Goal: Task Accomplishment & Management: Complete application form

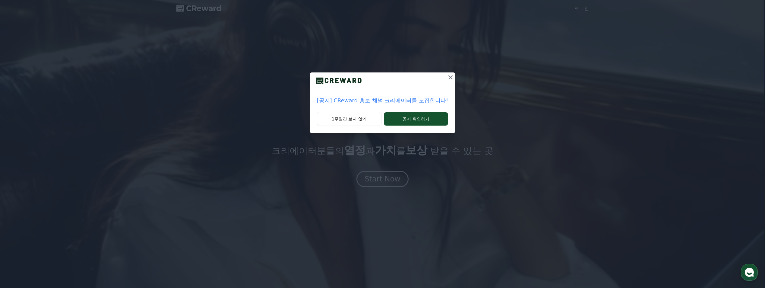
click at [398, 103] on p "[공지] CReward 홍보 채널 크리에이터를 모집합니다!" at bounding box center [382, 100] width 131 height 8
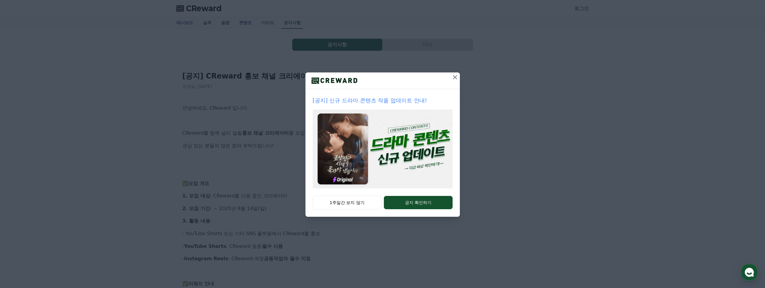
click at [455, 77] on icon at bounding box center [455, 77] width 4 height 4
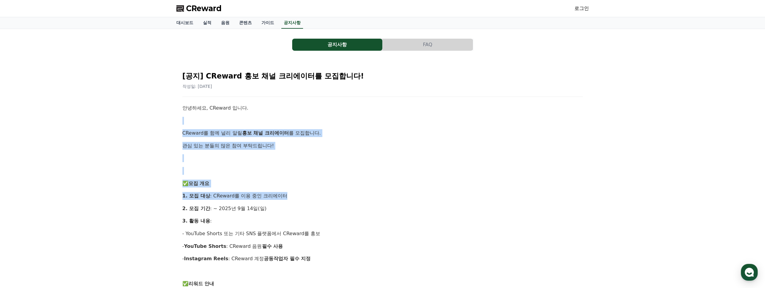
drag, startPoint x: 184, startPoint y: 120, endPoint x: 305, endPoint y: 196, distance: 142.5
click at [305, 196] on div "공지사항 FAQ [공지] CReward 홍보 채널 크리에이터를 모집합니다! 작성일: 2025-09-05 안녕하세요, CReward 입니다. C…" at bounding box center [382, 292] width 765 height 526
drag, startPoint x: 305, startPoint y: 196, endPoint x: 340, endPoint y: 195, distance: 35.0
click at [337, 195] on p "1. 모집 대상 : CReward를 이용 중인 크리에이터" at bounding box center [382, 196] width 400 height 8
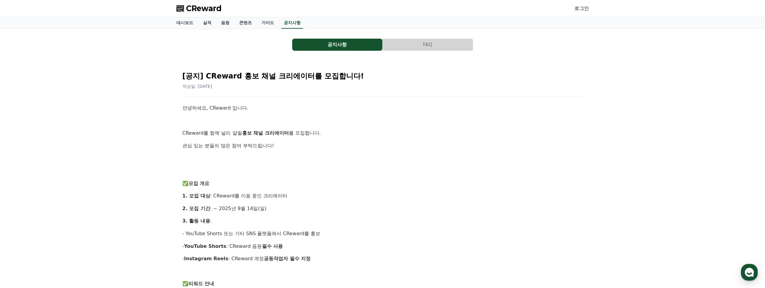
click at [199, 10] on span "CReward" at bounding box center [204, 9] width 36 height 10
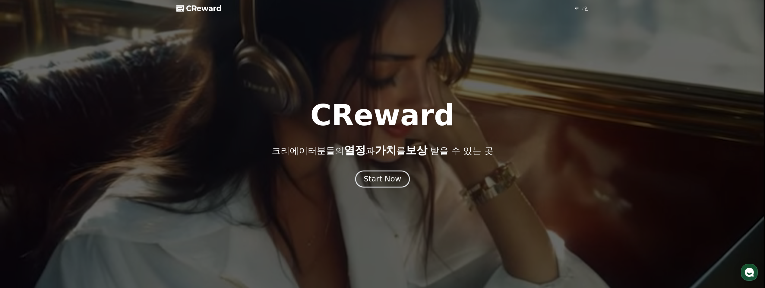
click at [374, 183] on div "Start Now" at bounding box center [382, 179] width 37 height 10
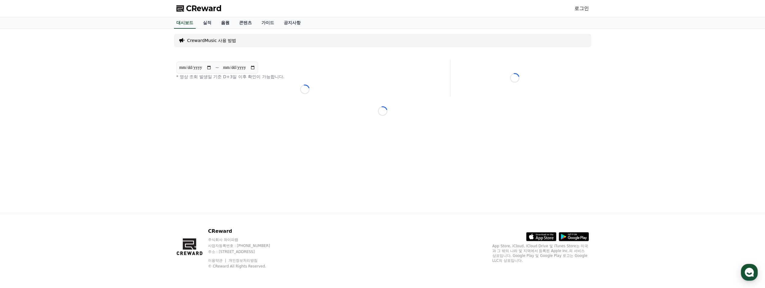
click at [229, 22] on link "음원" at bounding box center [225, 22] width 18 height 11
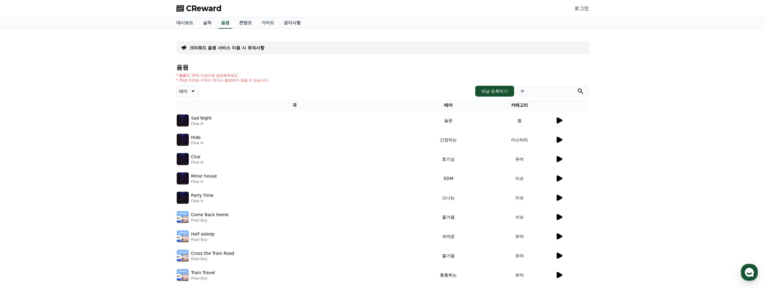
click at [558, 121] on icon at bounding box center [560, 120] width 6 height 6
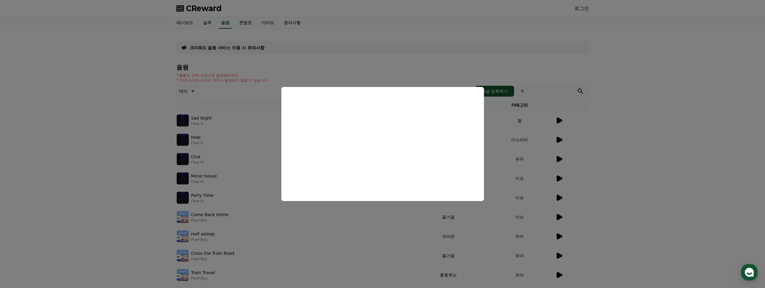
click at [546, 141] on button "close modal" at bounding box center [382, 144] width 765 height 288
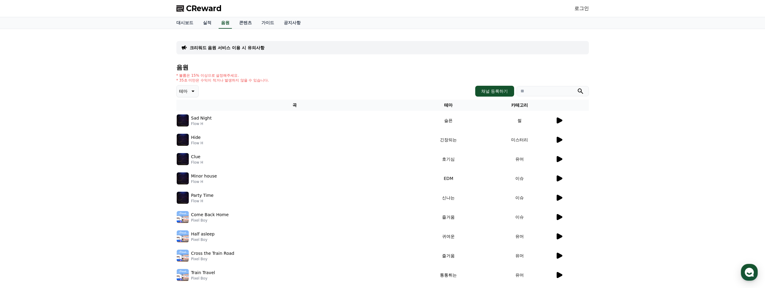
click at [558, 139] on icon at bounding box center [560, 140] width 6 height 6
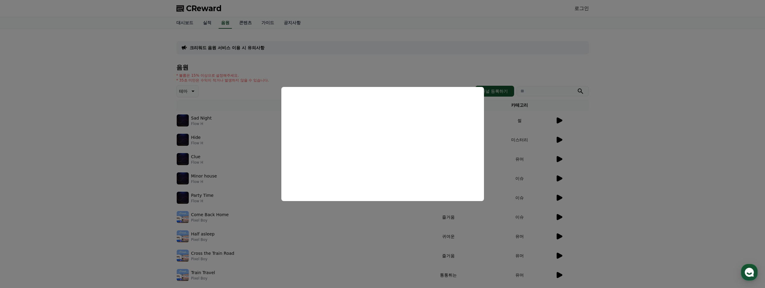
click at [510, 156] on button "close modal" at bounding box center [382, 144] width 765 height 288
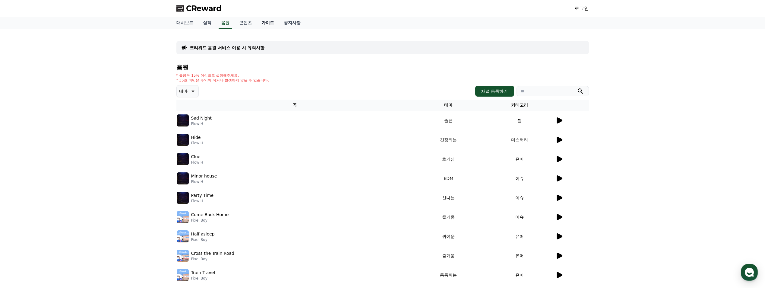
click at [261, 22] on link "가이드" at bounding box center [268, 22] width 22 height 11
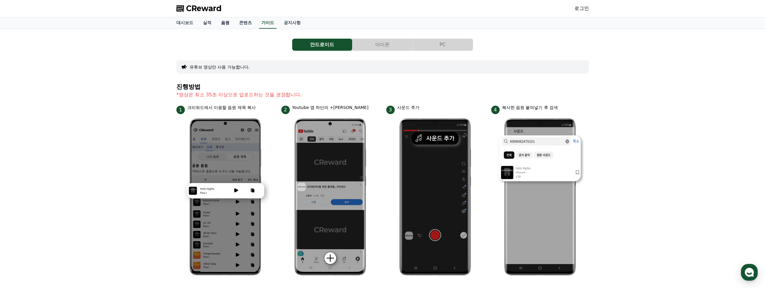
click at [221, 21] on link "음원" at bounding box center [225, 22] width 18 height 11
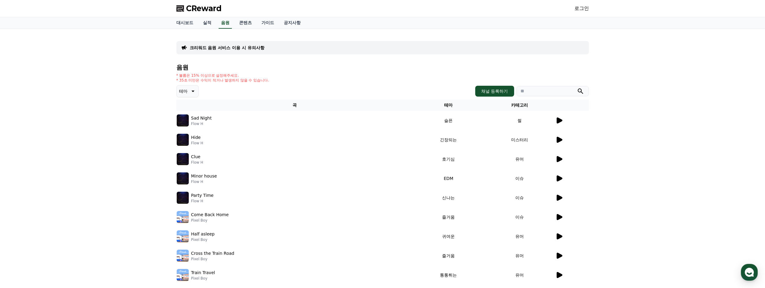
drag, startPoint x: 337, startPoint y: 117, endPoint x: 271, endPoint y: 120, distance: 66.1
click at [267, 120] on div "Sad Night Flow H" at bounding box center [295, 120] width 236 height 12
drag, startPoint x: 404, startPoint y: 128, endPoint x: 480, endPoint y: 123, distance: 75.9
click at [432, 129] on tr "Sad Night Flow H 슬픈 썰" at bounding box center [382, 120] width 413 height 19
click at [508, 119] on td "썰" at bounding box center [519, 120] width 71 height 19
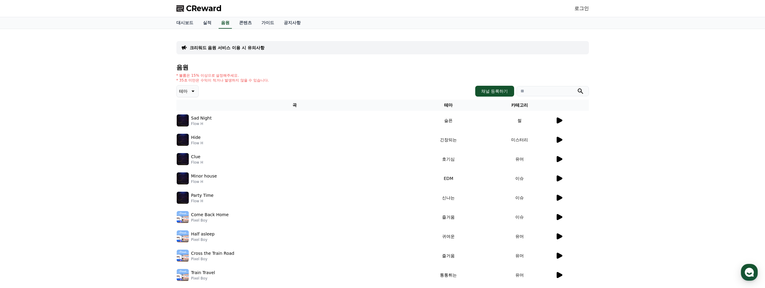
click at [510, 119] on td "썰" at bounding box center [519, 120] width 71 height 19
click at [533, 120] on td "썰" at bounding box center [519, 120] width 71 height 19
click at [248, 24] on link "콘텐츠" at bounding box center [245, 22] width 22 height 11
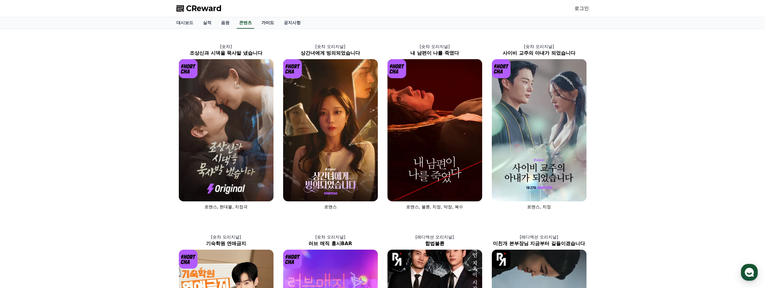
click at [267, 24] on link "가이드" at bounding box center [268, 22] width 22 height 11
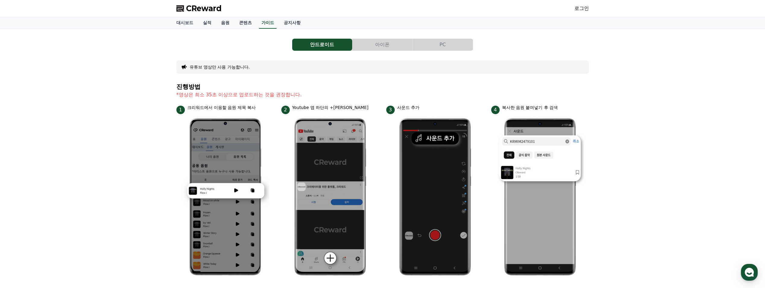
click at [208, 6] on span "CReward" at bounding box center [204, 9] width 36 height 10
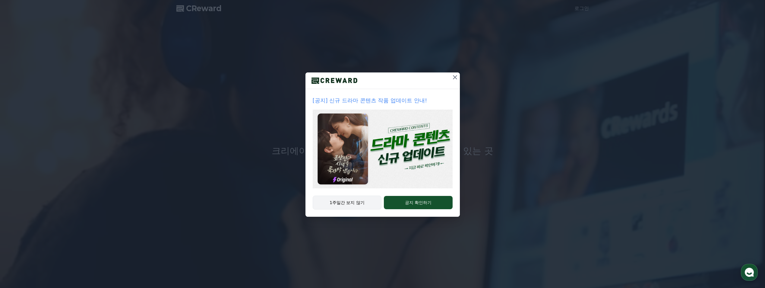
click at [353, 203] on button "1주일간 보지 않기" at bounding box center [347, 202] width 69 height 14
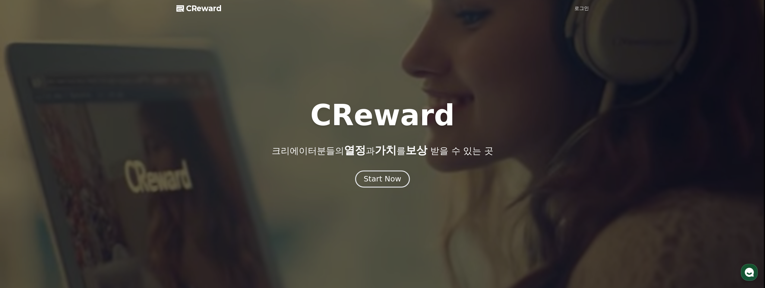
click at [385, 181] on div "Start Now" at bounding box center [382, 179] width 37 height 10
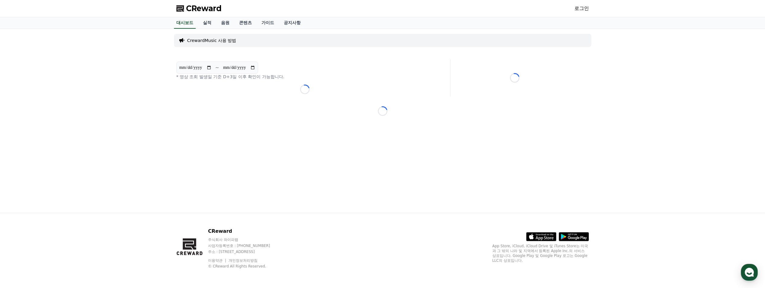
click at [581, 8] on link "로그인" at bounding box center [581, 8] width 14 height 7
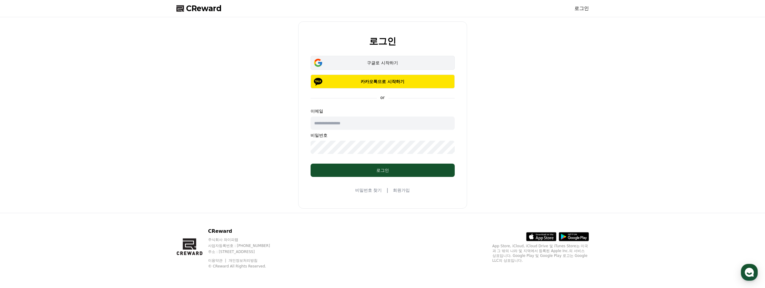
click at [381, 62] on div "구글로 시작하기" at bounding box center [382, 63] width 127 height 6
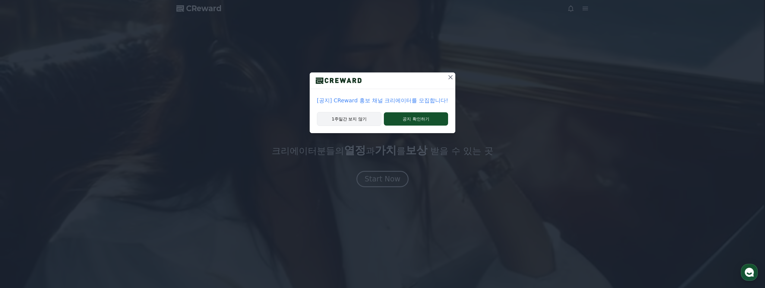
click at [351, 122] on button "1주일간 보지 않기" at bounding box center [349, 119] width 65 height 14
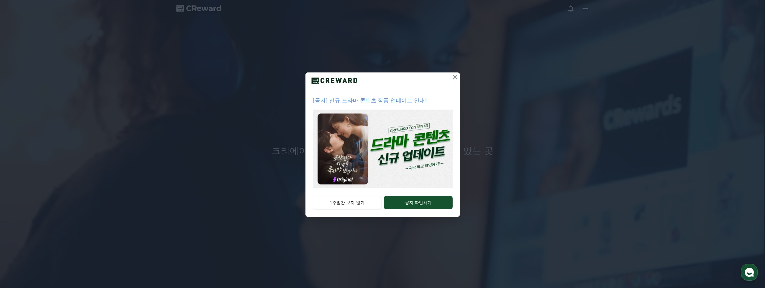
click at [455, 76] on icon at bounding box center [454, 77] width 7 height 7
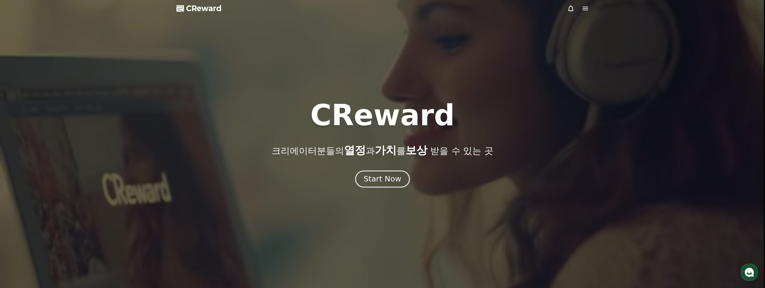
click at [388, 178] on div "Start Now" at bounding box center [382, 179] width 37 height 10
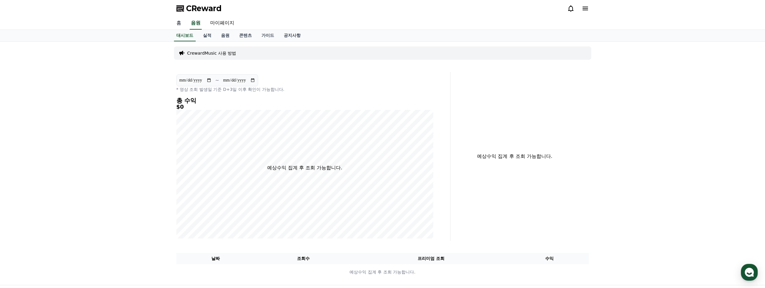
click at [181, 23] on link "홈" at bounding box center [179, 23] width 14 height 13
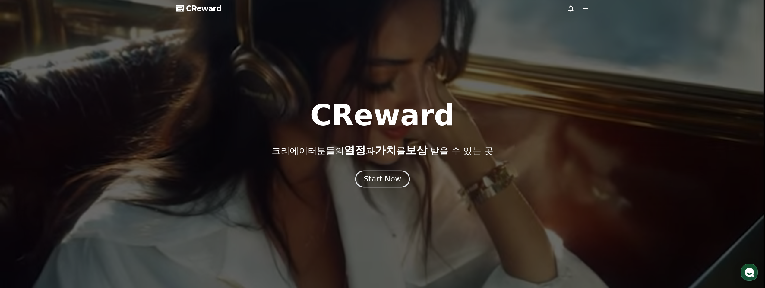
click at [384, 179] on div "Start Now" at bounding box center [382, 179] width 37 height 10
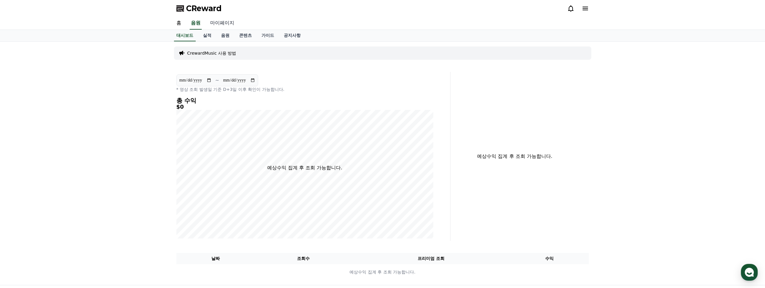
click at [225, 24] on link "마이페이지" at bounding box center [222, 23] width 34 height 13
select select "**********"
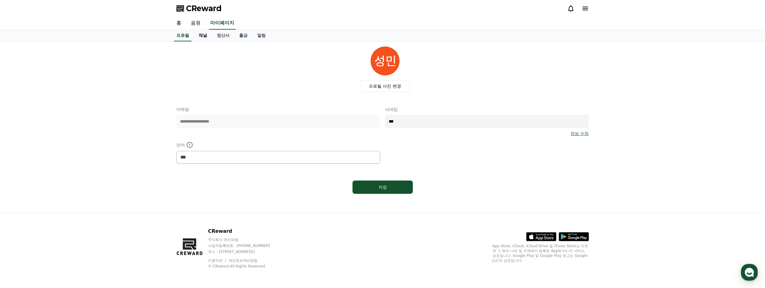
click at [202, 35] on link "채널" at bounding box center [203, 35] width 18 height 11
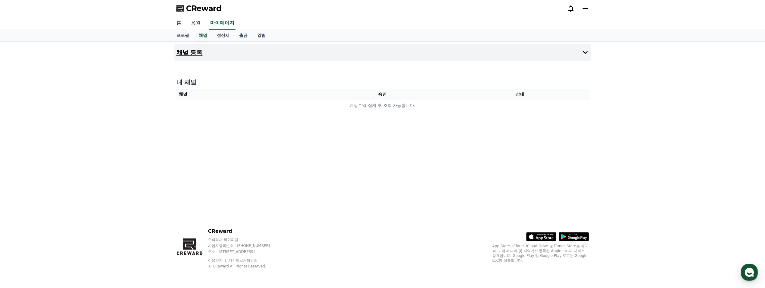
click at [214, 56] on button "채널 등록" at bounding box center [382, 52] width 417 height 17
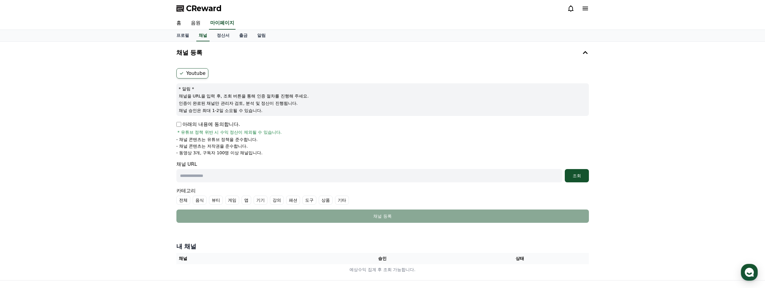
click at [333, 177] on input "text" at bounding box center [369, 175] width 386 height 13
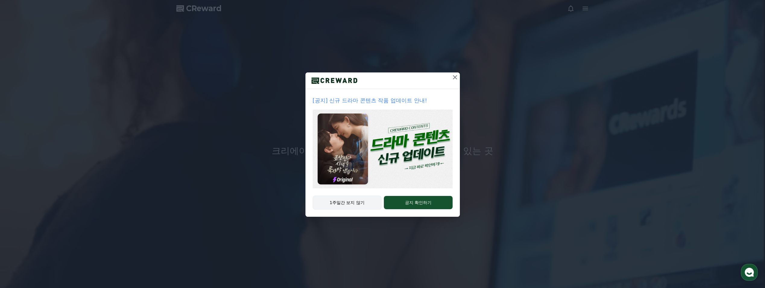
click at [351, 202] on button "1주일간 보지 않기" at bounding box center [347, 202] width 69 height 14
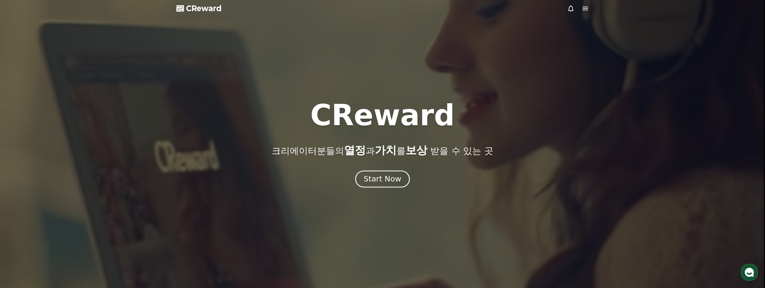
click at [383, 180] on div "Start Now" at bounding box center [382, 179] width 37 height 10
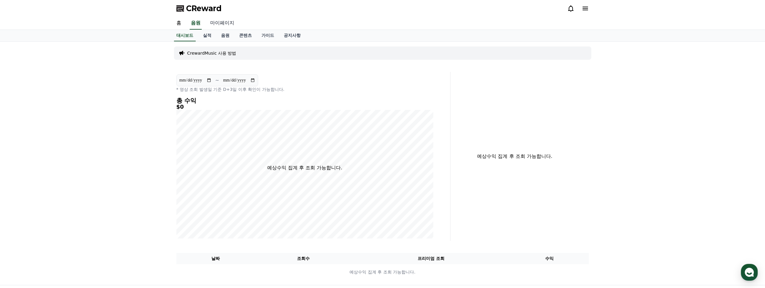
click at [218, 23] on link "마이페이지" at bounding box center [222, 23] width 34 height 13
select select "**********"
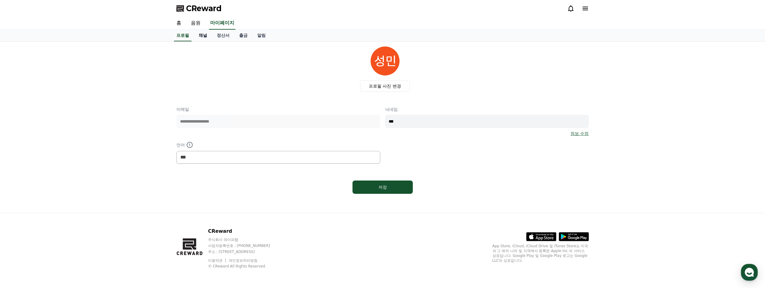
click at [203, 34] on link "채널" at bounding box center [203, 35] width 18 height 11
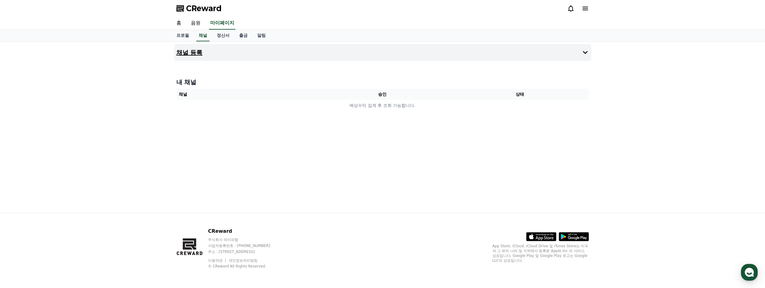
click at [261, 50] on button "채널 등록" at bounding box center [382, 52] width 417 height 17
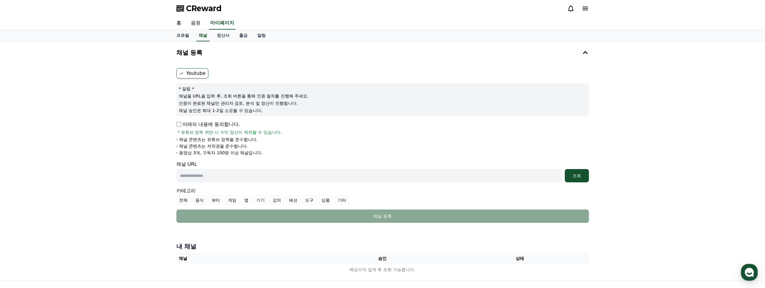
click at [179, 127] on p "아래의 내용에 동의합니다." at bounding box center [208, 124] width 64 height 7
drag, startPoint x: 216, startPoint y: 178, endPoint x: 230, endPoint y: 174, distance: 14.7
click at [216, 178] on input "text" at bounding box center [369, 175] width 386 height 13
paste input "**********"
type input "**********"
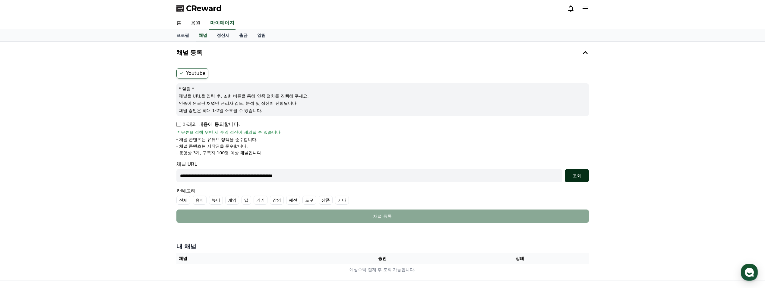
click at [572, 177] on div "조회" at bounding box center [576, 175] width 19 height 6
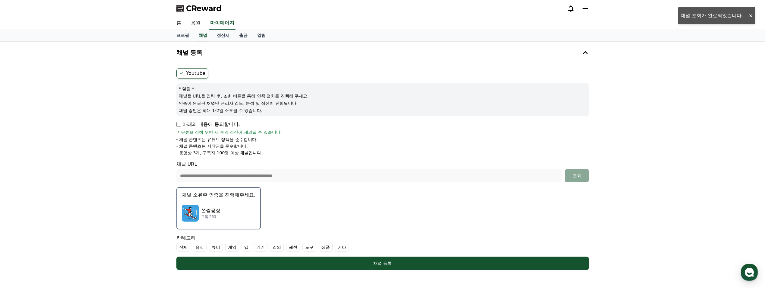
scroll to position [81, 0]
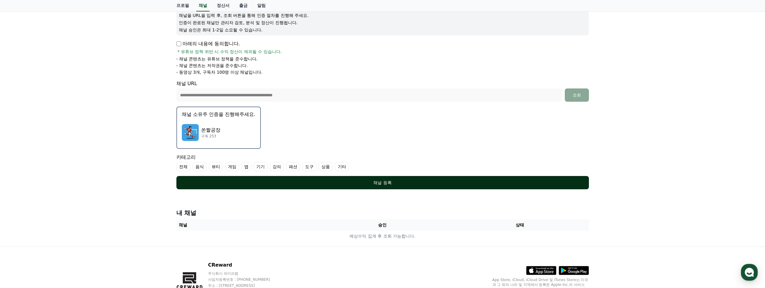
click at [384, 182] on div "채널 등록" at bounding box center [382, 182] width 388 height 6
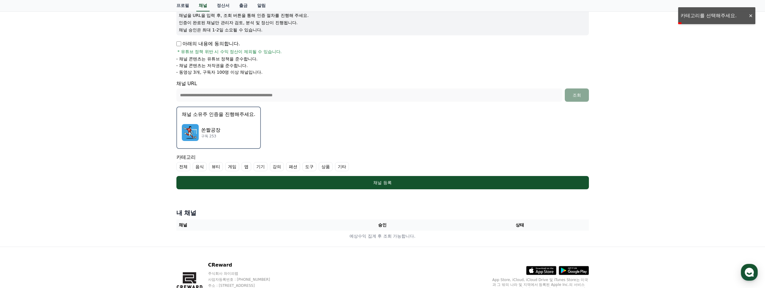
click at [340, 165] on label "기타" at bounding box center [342, 166] width 14 height 9
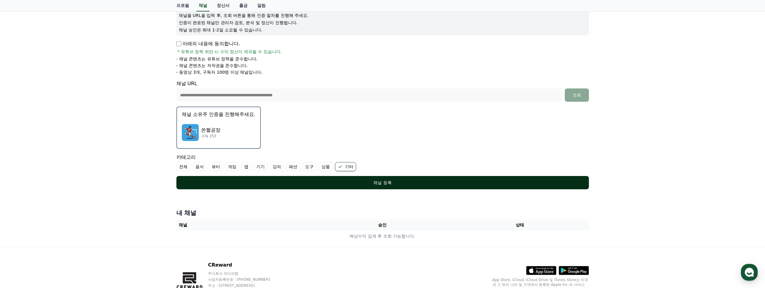
click at [358, 182] on div "채널 등록" at bounding box center [382, 182] width 388 height 6
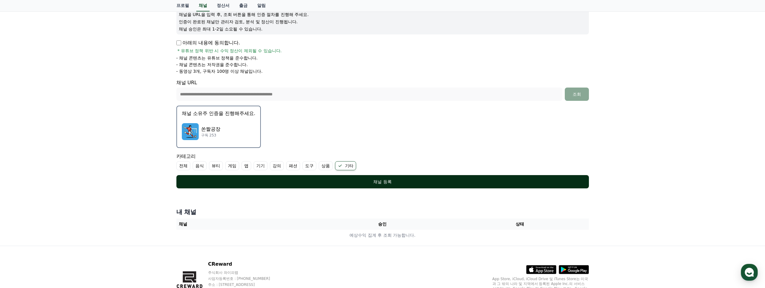
scroll to position [34, 0]
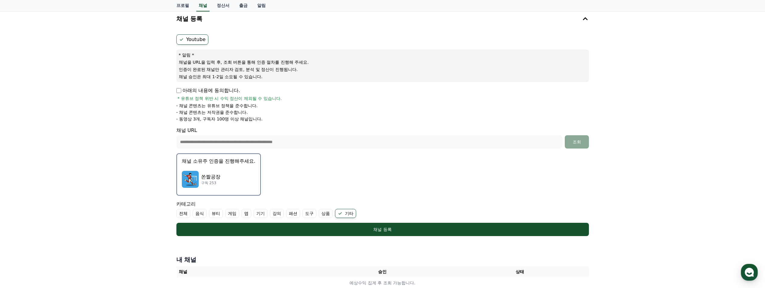
click at [215, 175] on p "쏜짤공장" at bounding box center [210, 176] width 19 height 7
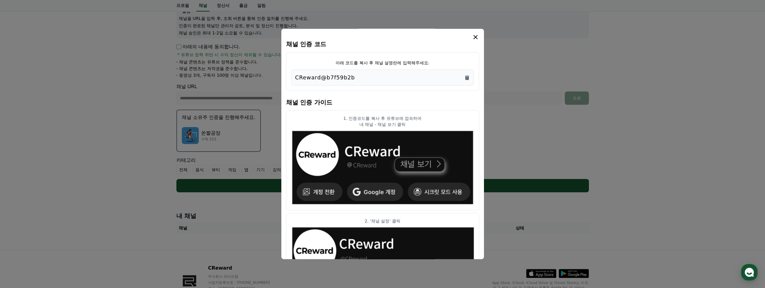
scroll to position [0, 0]
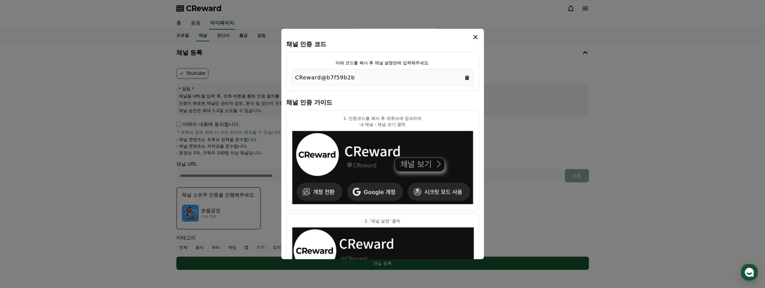
click at [467, 77] on icon "Copy to clipboard" at bounding box center [467, 77] width 4 height 5
click at [474, 36] on icon "modal" at bounding box center [475, 37] width 4 height 4
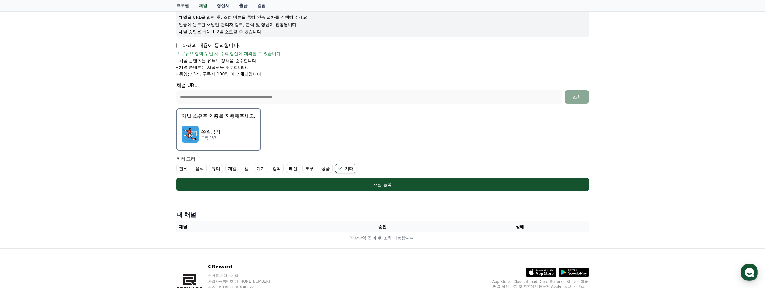
scroll to position [81, 0]
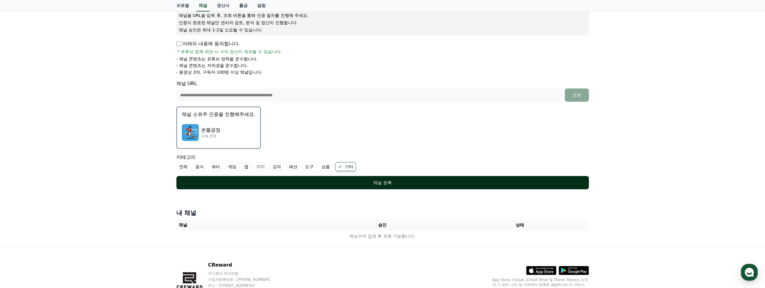
click at [393, 183] on div "채널 등록" at bounding box center [382, 182] width 388 height 6
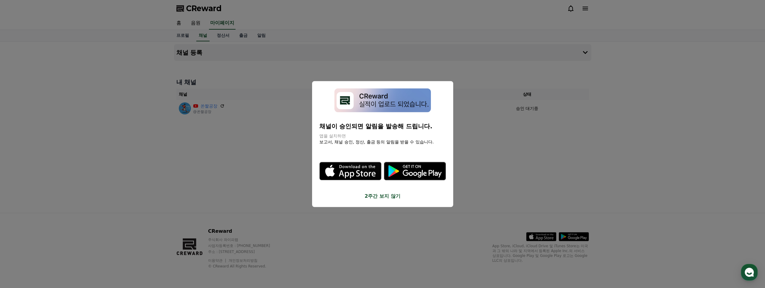
click at [382, 197] on button "2주간 보지 않기" at bounding box center [382, 195] width 127 height 7
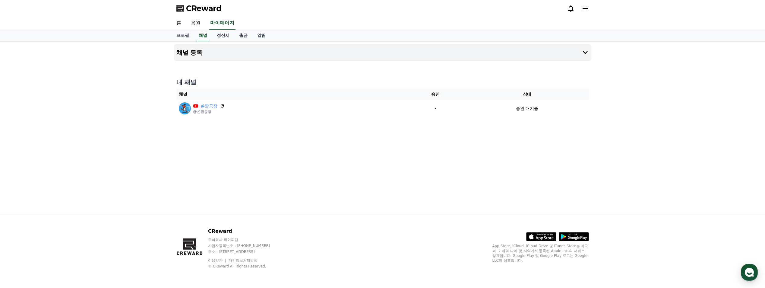
drag, startPoint x: 263, startPoint y: 169, endPoint x: 242, endPoint y: 153, distance: 26.6
click at [260, 169] on div "채널 등록 내 채널 채널 승인 상태 쏜짤공장 @쏜짤공장 - 승인 대기중" at bounding box center [383, 127] width 422 height 171
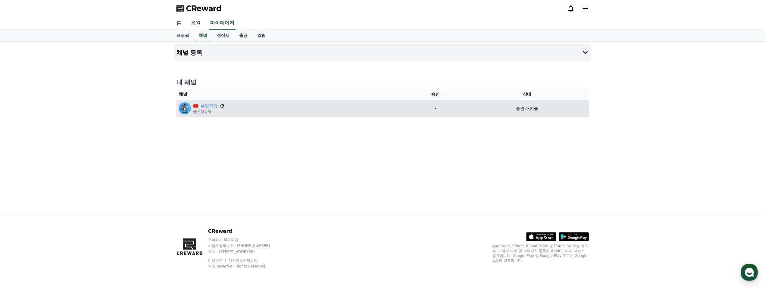
click at [223, 107] on icon at bounding box center [222, 106] width 4 height 4
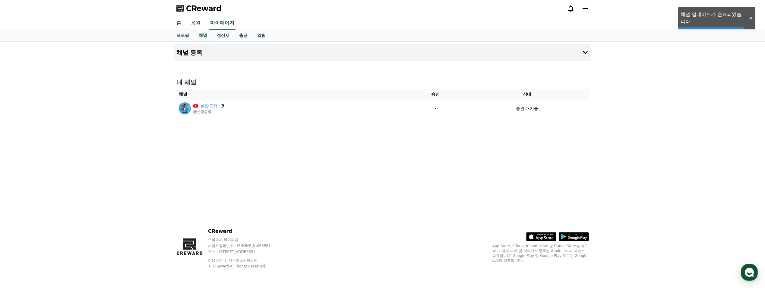
click at [410, 134] on div "채널 등록 내 채널 채널 승인 상태 쏜짤공장 @쏜짤공장 - 승인 대기중" at bounding box center [383, 127] width 422 height 171
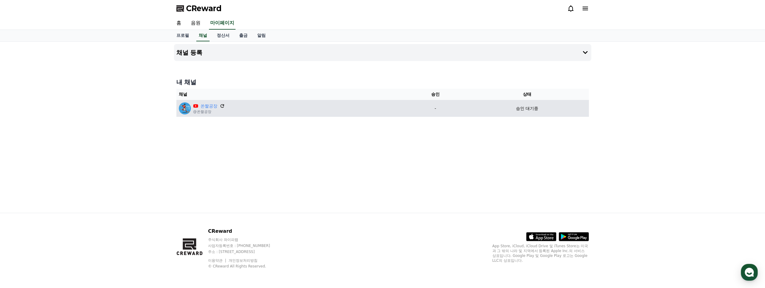
click at [221, 106] on icon at bounding box center [222, 105] width 5 height 5
click at [224, 106] on icon at bounding box center [222, 106] width 4 height 4
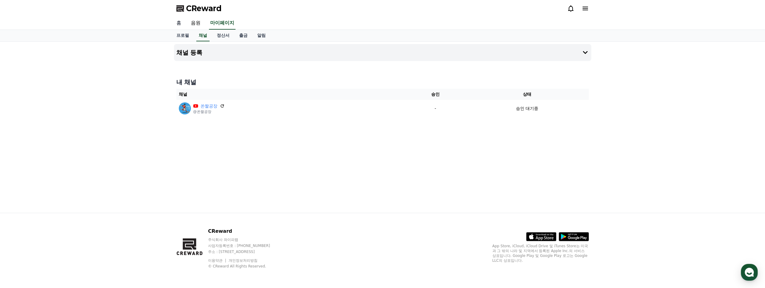
click at [179, 22] on link "홈" at bounding box center [179, 23] width 14 height 13
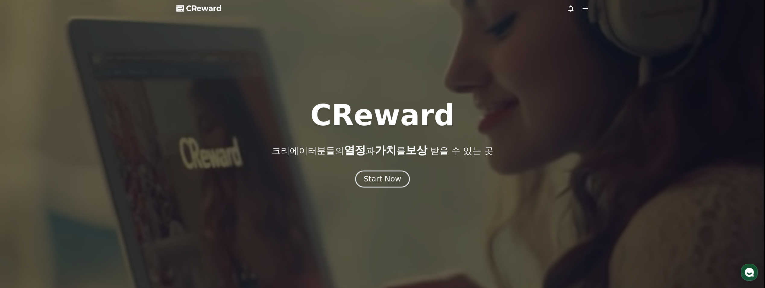
click at [383, 182] on div "Start Now" at bounding box center [382, 179] width 37 height 10
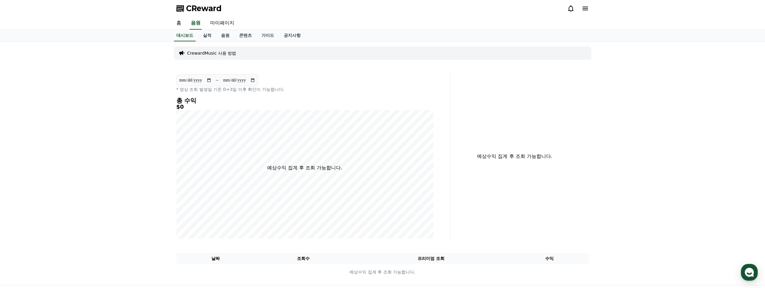
click at [569, 11] on icon at bounding box center [570, 8] width 5 height 6
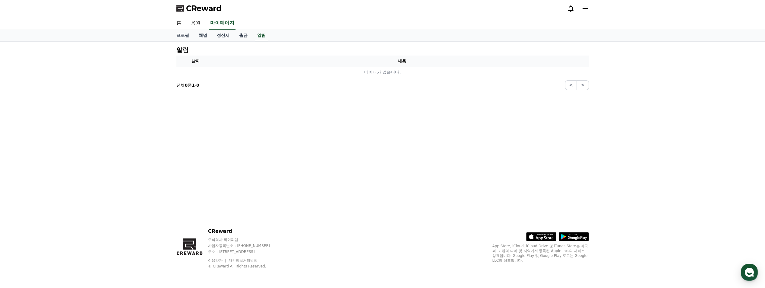
click at [589, 7] on div "CReward" at bounding box center [383, 8] width 422 height 17
click at [583, 9] on icon at bounding box center [585, 8] width 7 height 7
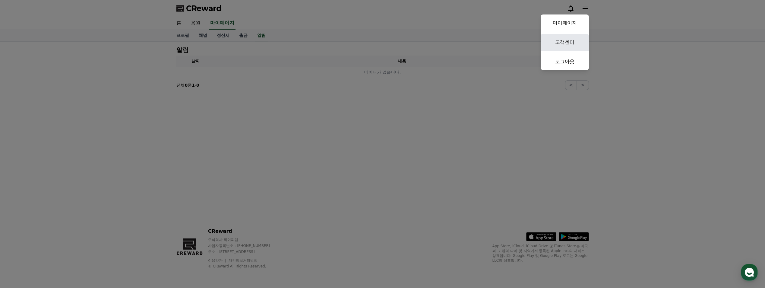
click at [571, 40] on link "고객센터" at bounding box center [565, 42] width 48 height 17
